Goal: Register for event/course

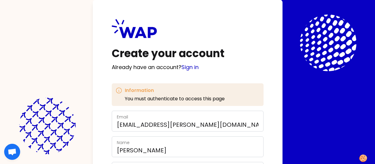
scroll to position [81, 0]
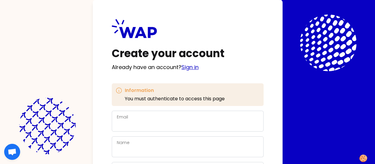
click at [182, 67] on link "Sign in" at bounding box center [190, 66] width 17 height 7
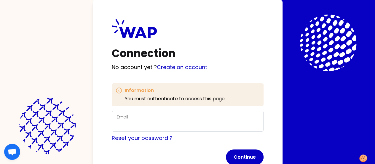
click at [117, 118] on div "Email" at bounding box center [188, 120] width 142 height 15
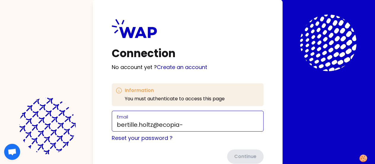
type input "[EMAIL_ADDRESS][DOMAIN_NAME]"
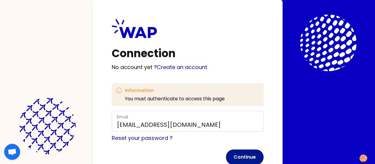
click at [226, 152] on button "Continue" at bounding box center [245, 156] width 38 height 15
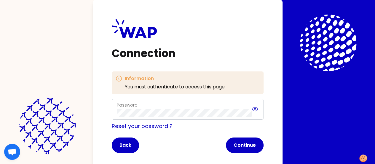
click at [252, 108] on icon at bounding box center [255, 108] width 7 height 7
click at [226, 142] on button "Continue" at bounding box center [245, 144] width 38 height 15
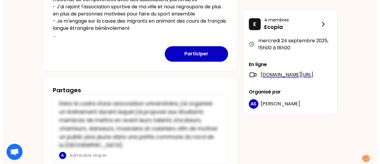
scroll to position [245, 0]
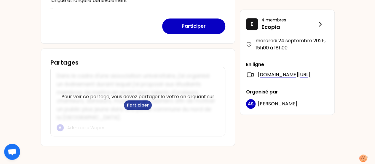
click at [133, 103] on button "Participer" at bounding box center [138, 104] width 28 height 9
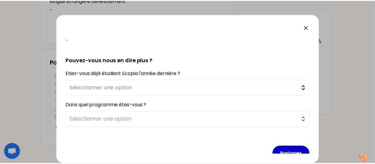
scroll to position [140, 0]
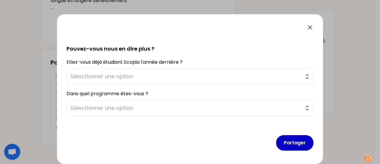
click at [312, 29] on icon at bounding box center [309, 27] width 7 height 7
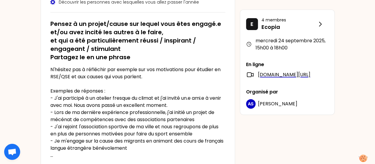
scroll to position [97, 0]
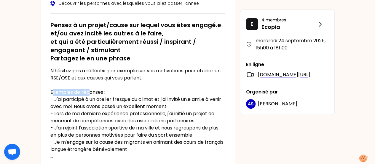
drag, startPoint x: 53, startPoint y: 93, endPoint x: 91, endPoint y: 93, distance: 38.0
click at [91, 93] on p "N'hésitez pas à réfléchir par exemple sur vos motivations pour étudier en RSE/Q…" at bounding box center [137, 113] width 175 height 93
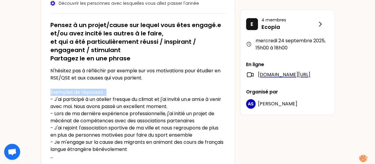
drag, startPoint x: 91, startPoint y: 93, endPoint x: 74, endPoint y: 93, distance: 17.2
click at [74, 93] on p "N'hésitez pas à réfléchir par exemple sur vos motivations pour étudier en RSE/Q…" at bounding box center [137, 113] width 175 height 93
drag, startPoint x: 50, startPoint y: 92, endPoint x: 100, endPoint y: 93, distance: 50.5
click at [100, 93] on div "[DATE] 15h00 Séminaire de rentrée 2025 - Parlons engagement ! Objectifs de la s…" at bounding box center [138, 67] width 195 height 250
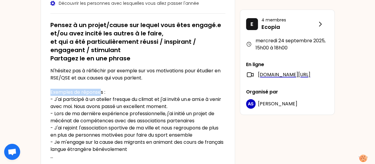
click at [100, 93] on p "N'hésitez pas à réfléchir par exemple sur vos motivations pour étudier en RSE/Q…" at bounding box center [137, 113] width 175 height 93
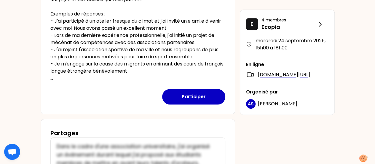
scroll to position [175, 0]
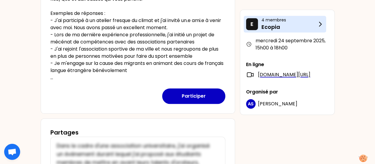
click at [320, 25] on icon at bounding box center [320, 23] width 7 height 7
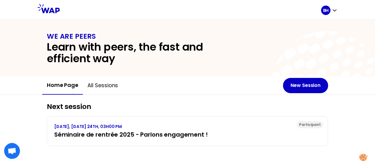
scroll to position [1, 0]
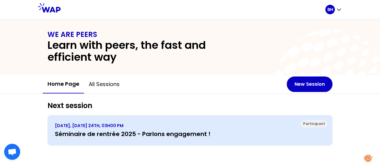
click at [212, 132] on h3 "Séminaire de rentrée 2025 - Parlons engagement !" at bounding box center [190, 133] width 270 height 8
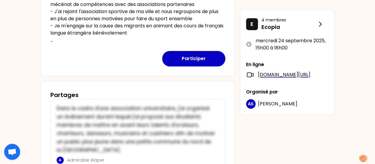
scroll to position [245, 0]
